Goal: Information Seeking & Learning: Learn about a topic

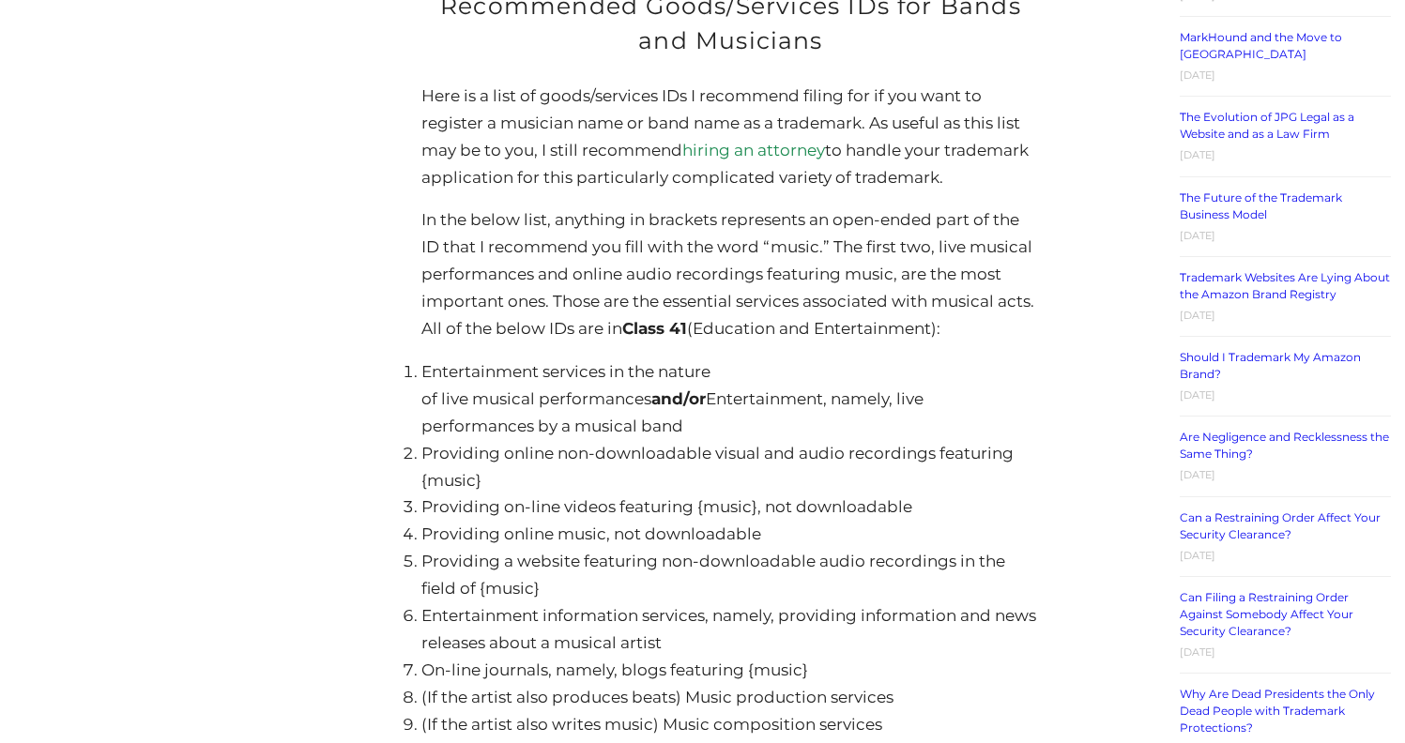
scroll to position [3430, 0]
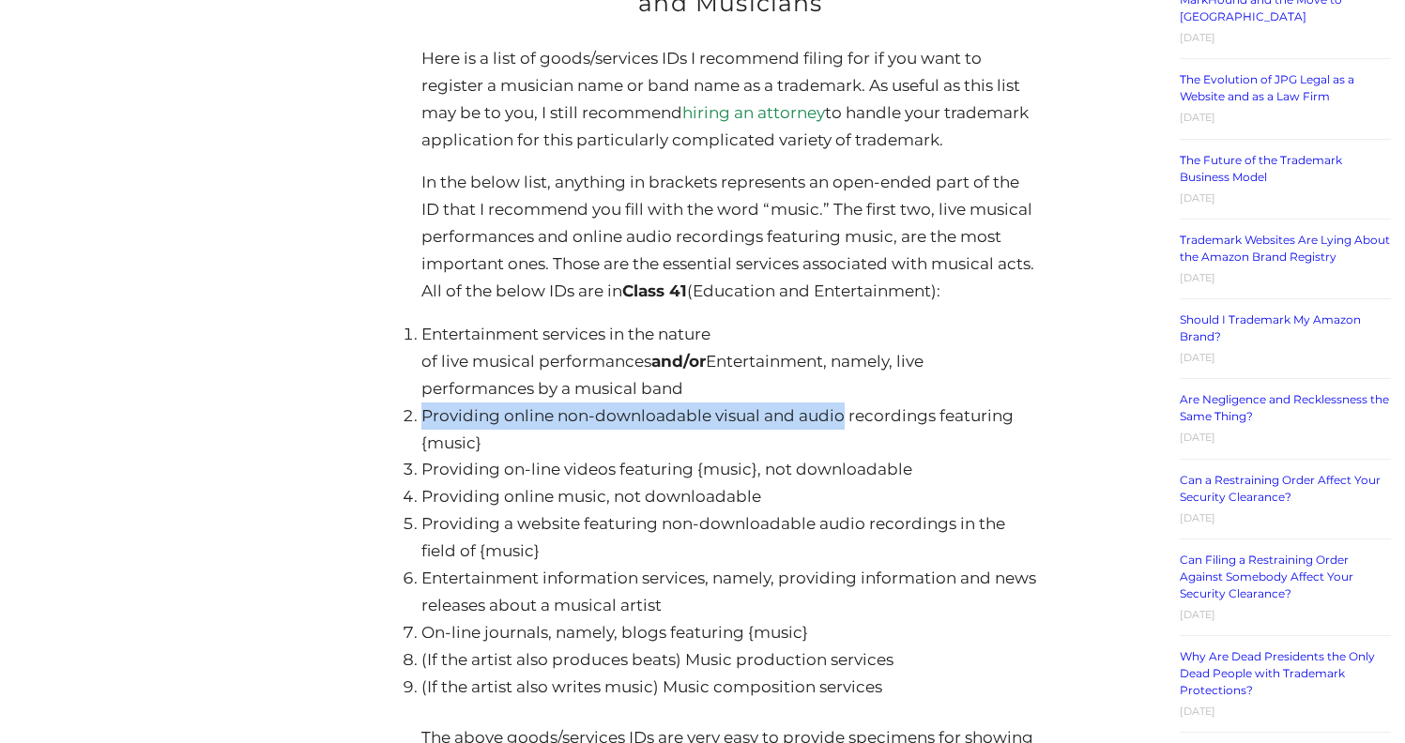
drag, startPoint x: 840, startPoint y: 292, endPoint x: 425, endPoint y: 288, distance: 414.8
click at [425, 403] on li "Providing online non-downloadable visual and audio recordings featuring {music}" at bounding box center [730, 430] width 618 height 54
copy li "Providing online non-downloadable visual and audio"
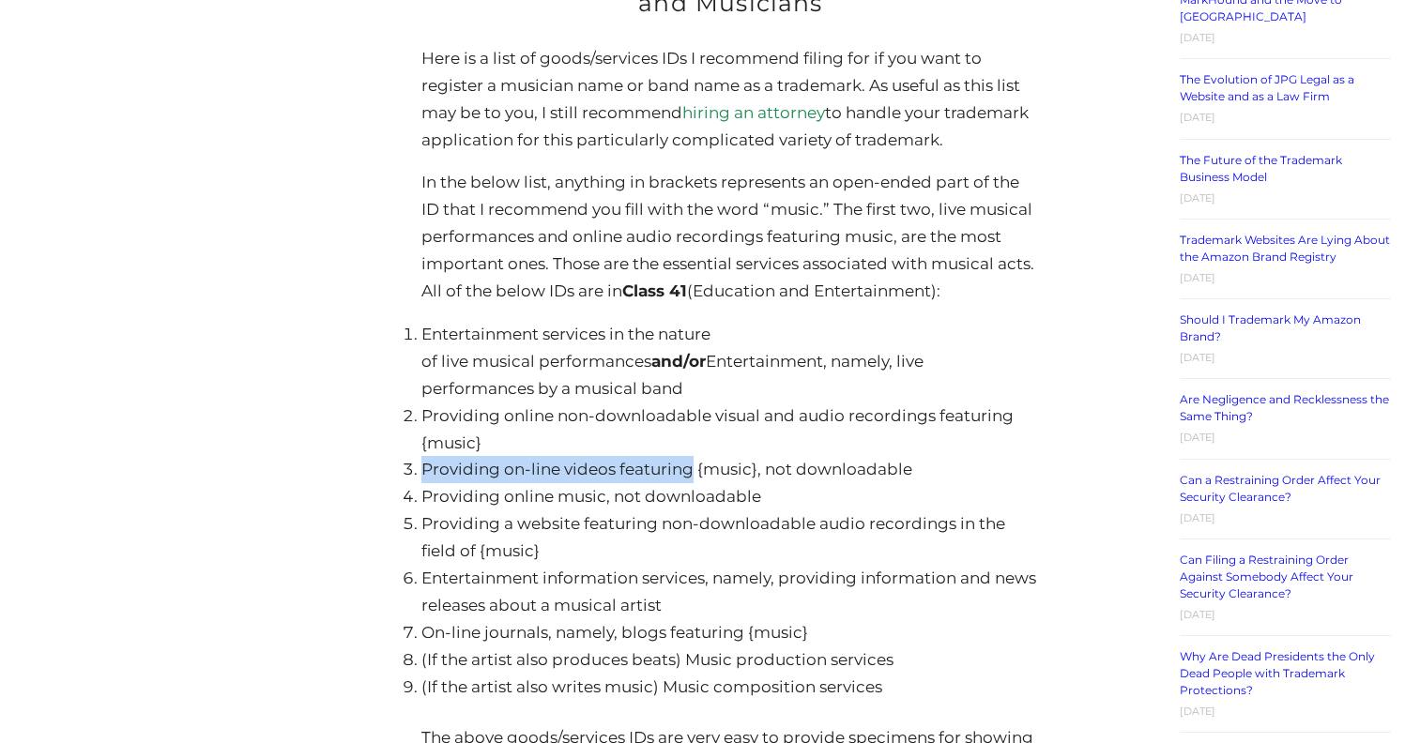
drag, startPoint x: 691, startPoint y: 346, endPoint x: 425, endPoint y: 344, distance: 265.6
click at [425, 456] on li "Providing on-line videos featuring {music}, not downloadable" at bounding box center [730, 469] width 618 height 27
copy li "Providing on-line videos featuring"
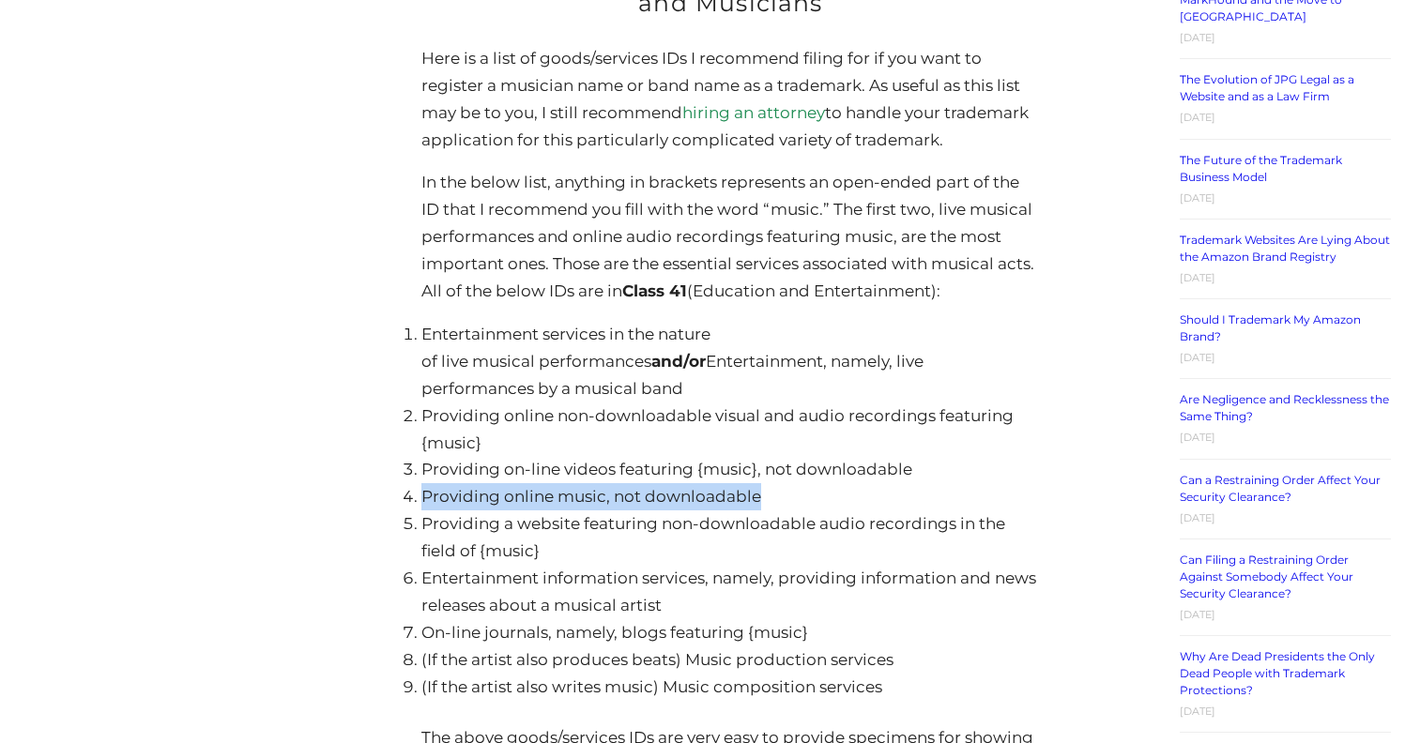
drag, startPoint x: 757, startPoint y: 372, endPoint x: 422, endPoint y: 372, distance: 335.1
click at [422, 483] on li "Providing online music, not downloadable" at bounding box center [730, 496] width 618 height 27
copy li "Providing online music, not downloadable"
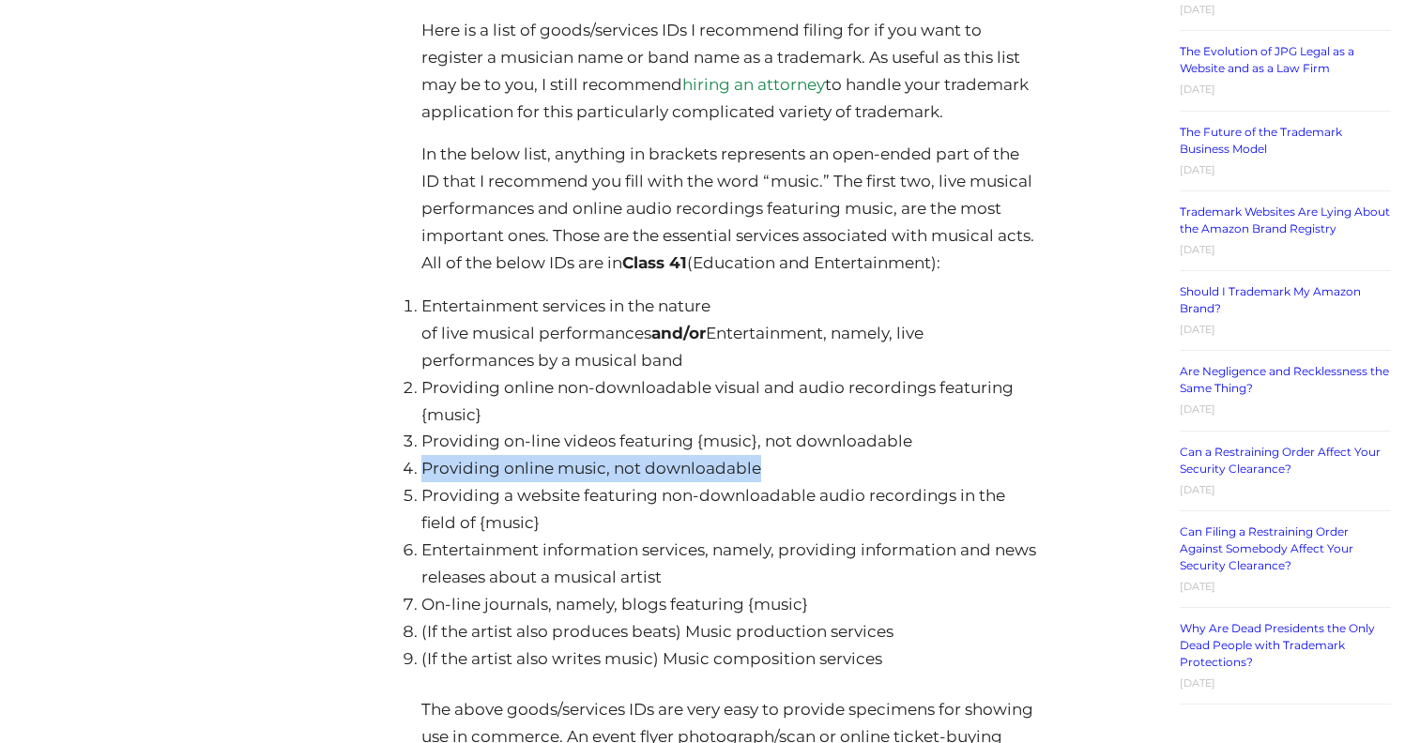
scroll to position [3463, 0]
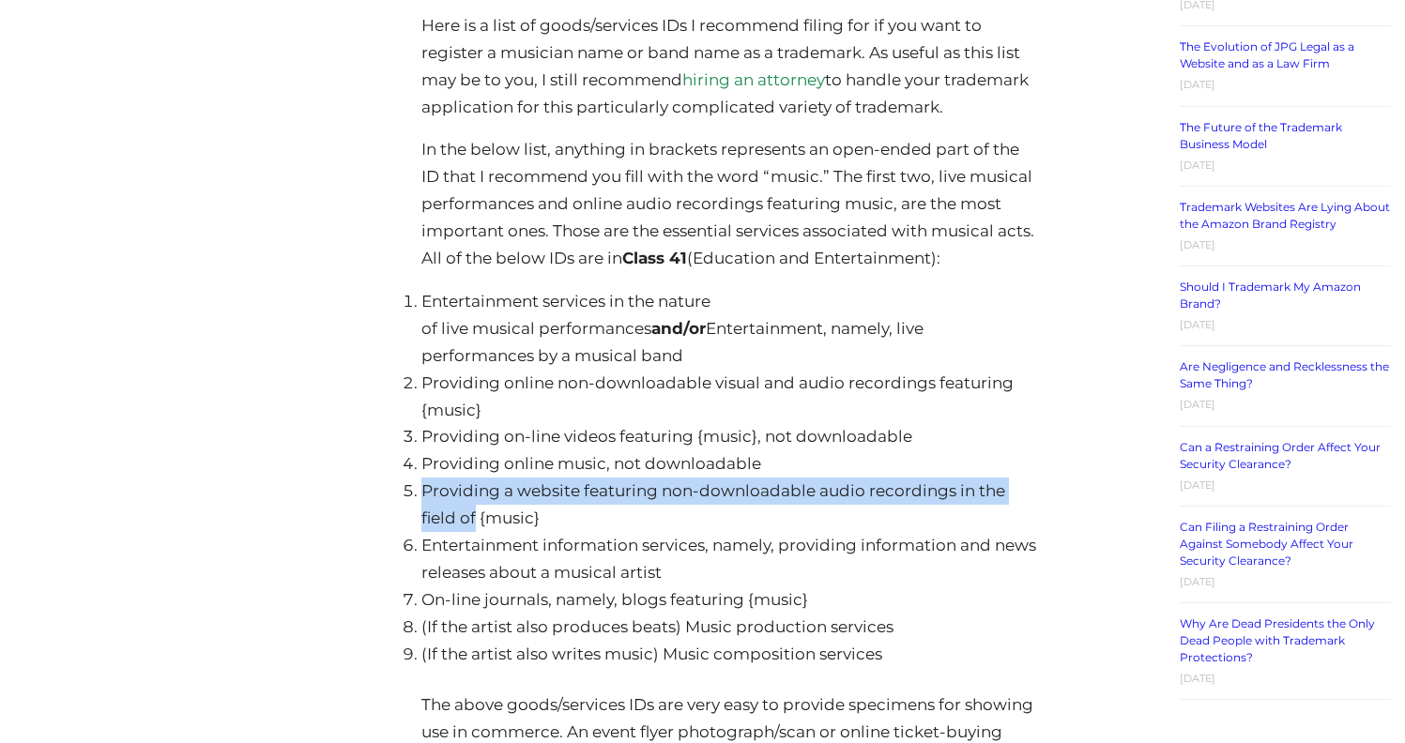
drag, startPoint x: 473, startPoint y: 390, endPoint x: 425, endPoint y: 366, distance: 53.7
click at [425, 478] on li "Providing a website featuring non-downloadable audio recordings in the field of…" at bounding box center [730, 505] width 618 height 54
copy li "Providing a website featuring non-downloadable audio recordings in the field of"
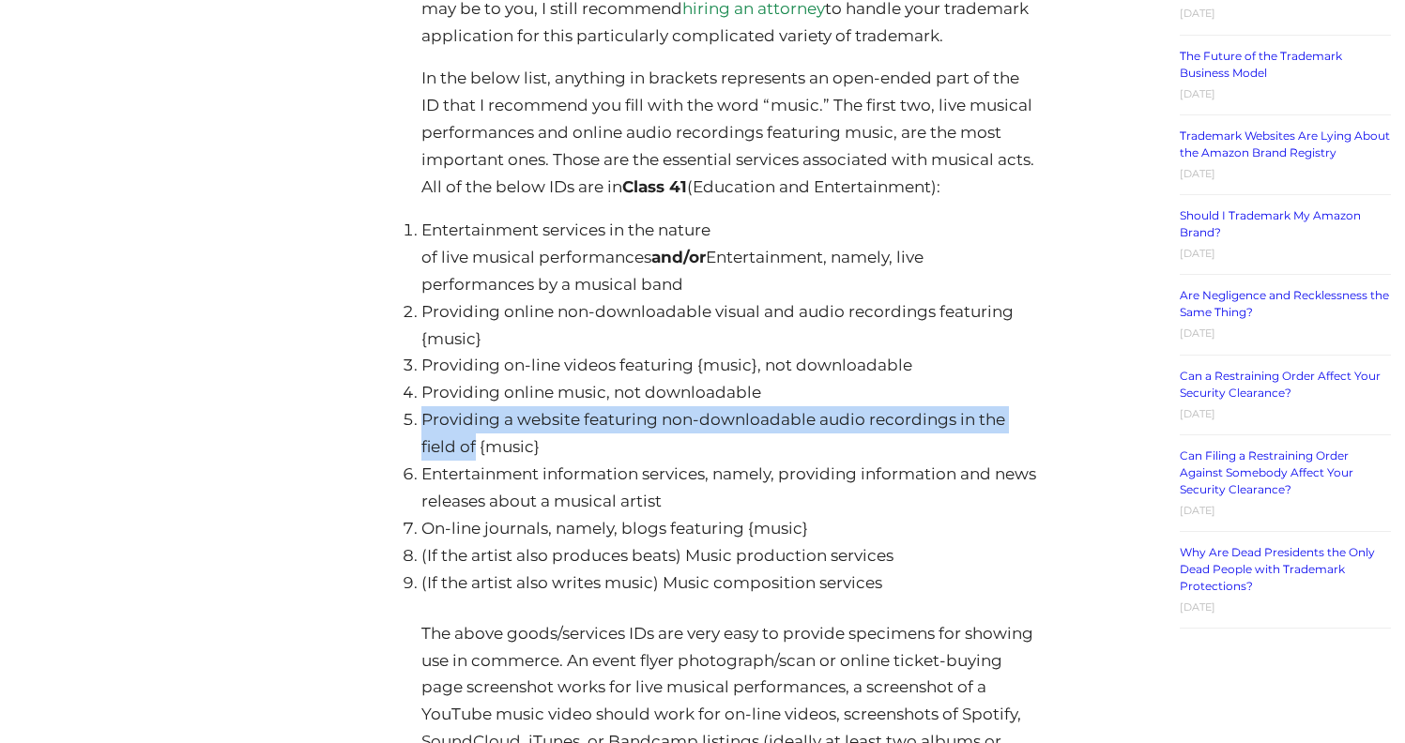
scroll to position [3558, 0]
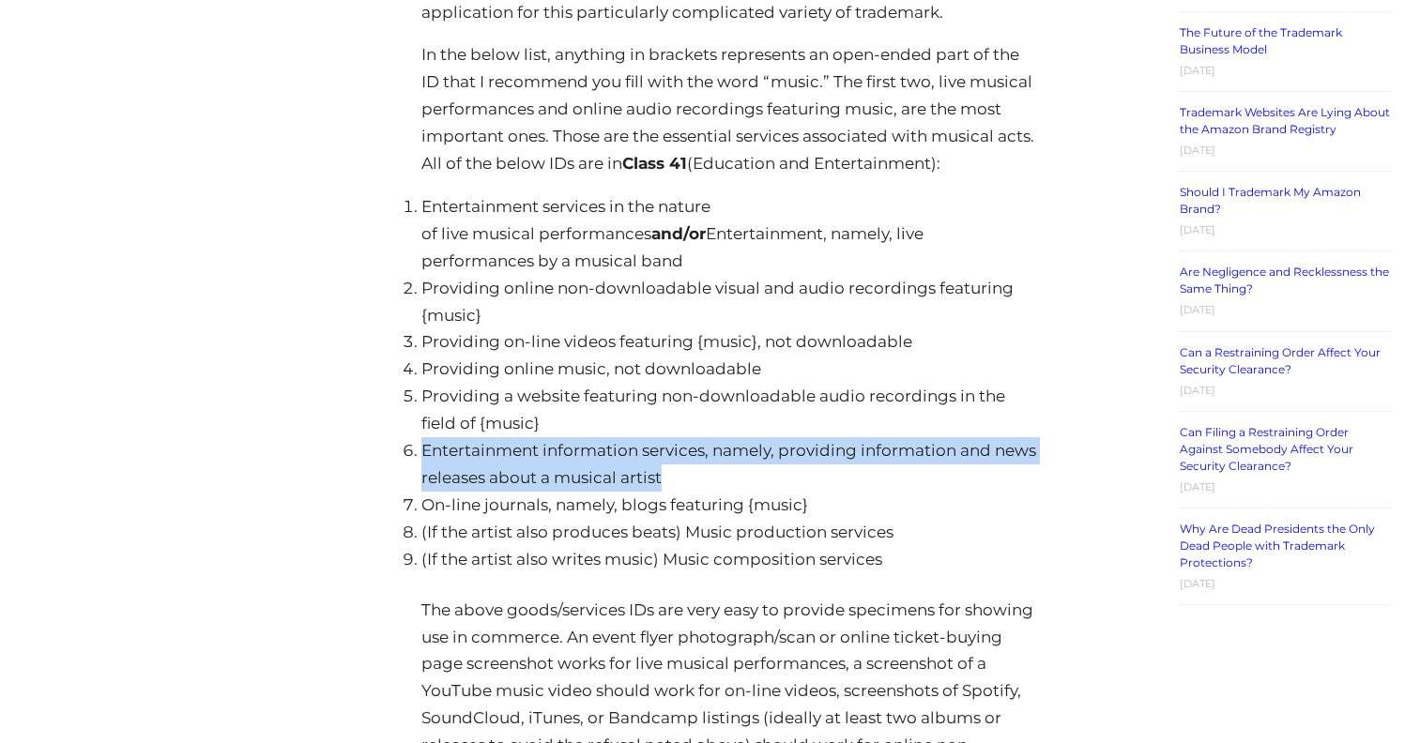
drag, startPoint x: 662, startPoint y: 352, endPoint x: 424, endPoint y: 320, distance: 239.6
click at [424, 437] on li "Entertainment information services, namely, providing information and news rele…" at bounding box center [730, 464] width 618 height 54
copy li "Entertainment information services, namely, providing information and news rele…"
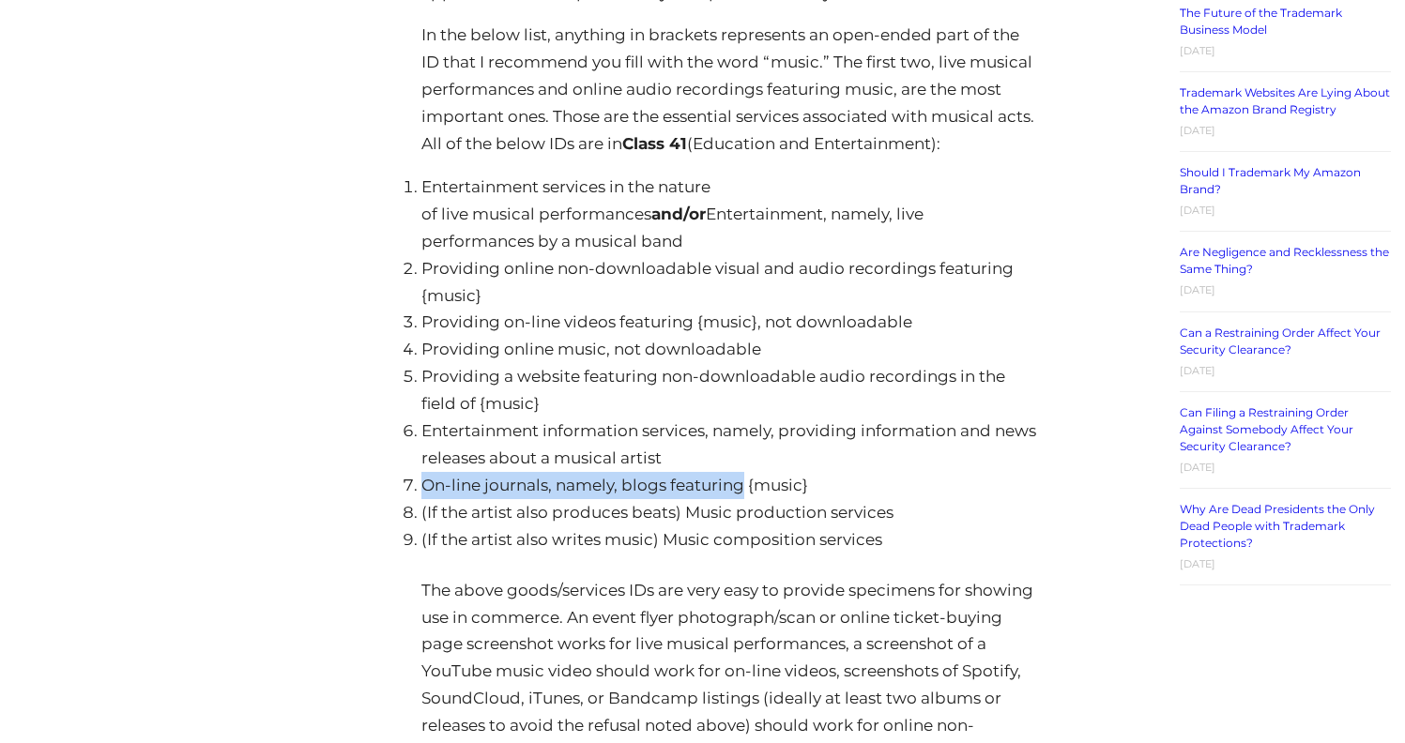
drag, startPoint x: 745, startPoint y: 355, endPoint x: 425, endPoint y: 358, distance: 320.0
click at [425, 472] on li "On-line journals, namely, blogs featuring {music}" at bounding box center [730, 485] width 618 height 27
copy li "On-line journals, namely, blogs featuring"
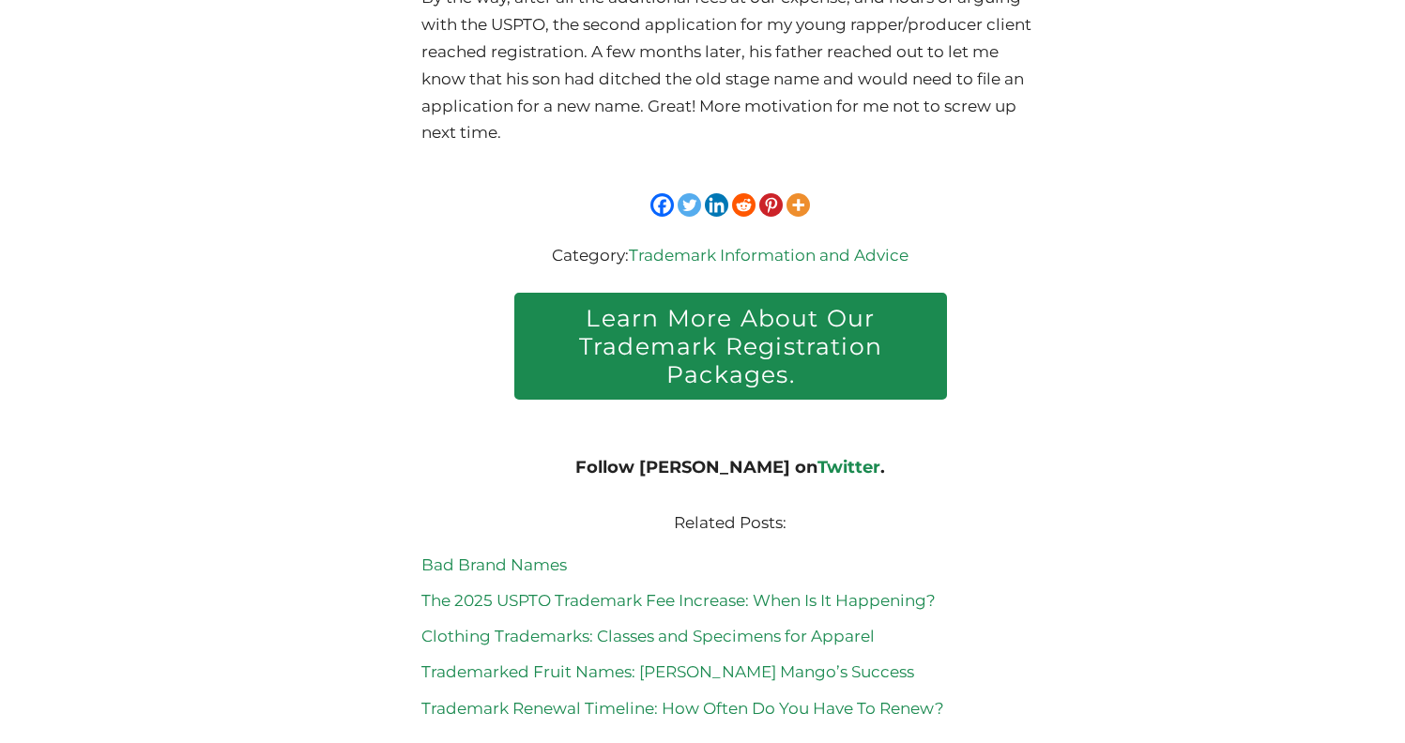
scroll to position [4708, 0]
click at [616, 626] on link "Clothing Trademarks: Classes and Specimens for Apparel" at bounding box center [647, 635] width 453 height 19
